Goal: Task Accomplishment & Management: Manage account settings

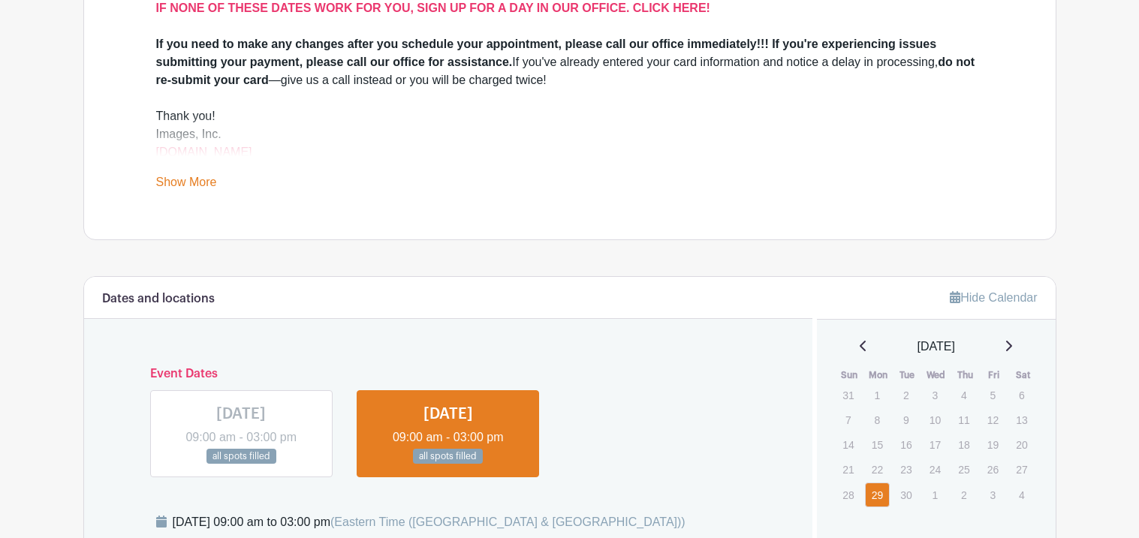
scroll to position [568, 0]
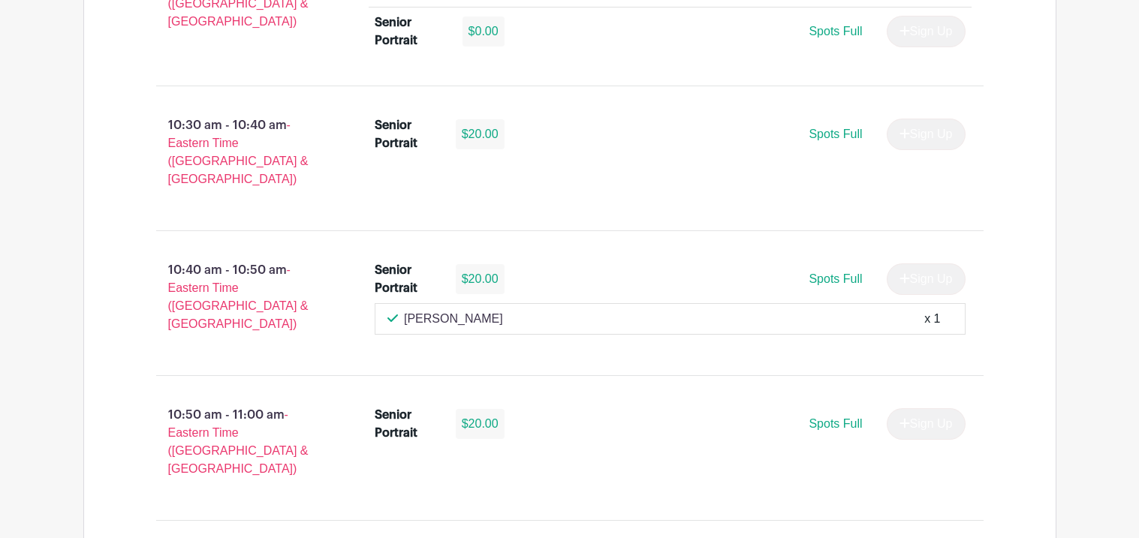
scroll to position [2453, 0]
